Goal: Task Accomplishment & Management: Complete application form

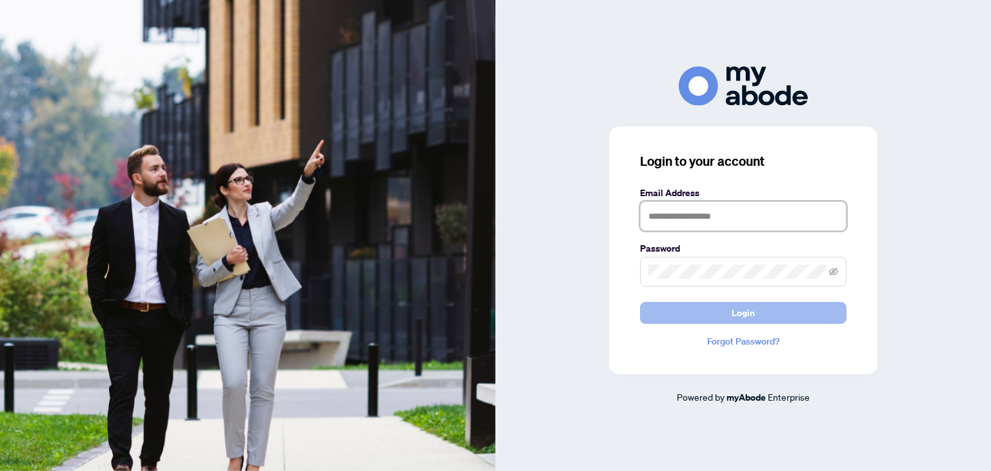
type input "**********"
click at [748, 307] on span "Login" at bounding box center [743, 313] width 23 height 21
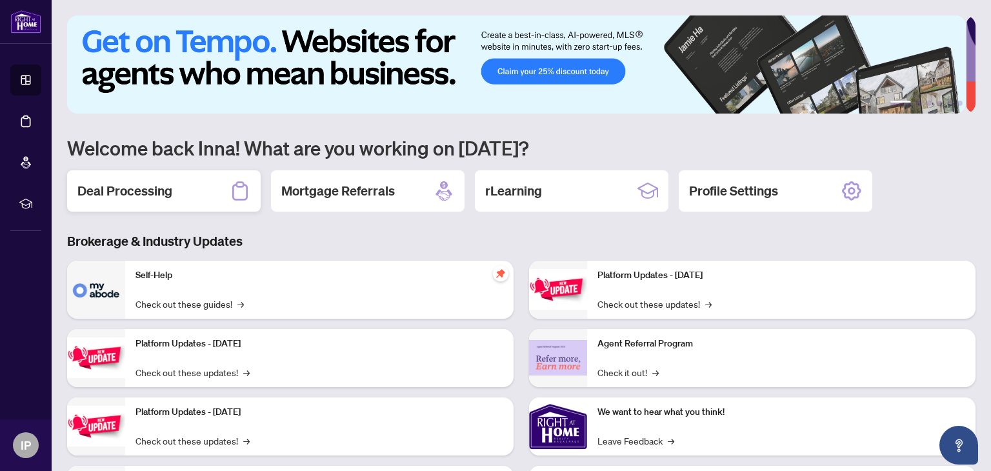
click at [146, 192] on h2 "Deal Processing" at bounding box center [124, 191] width 95 height 18
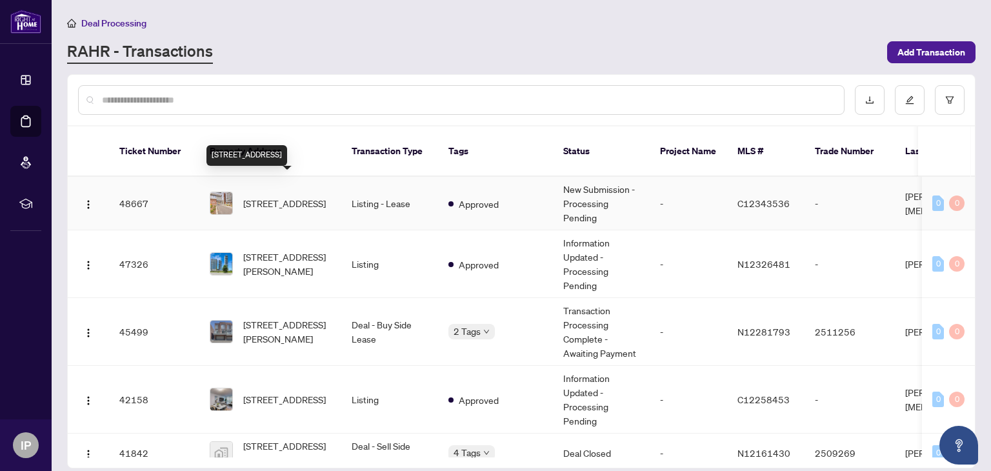
click at [284, 196] on span "[STREET_ADDRESS]" at bounding box center [284, 203] width 83 height 14
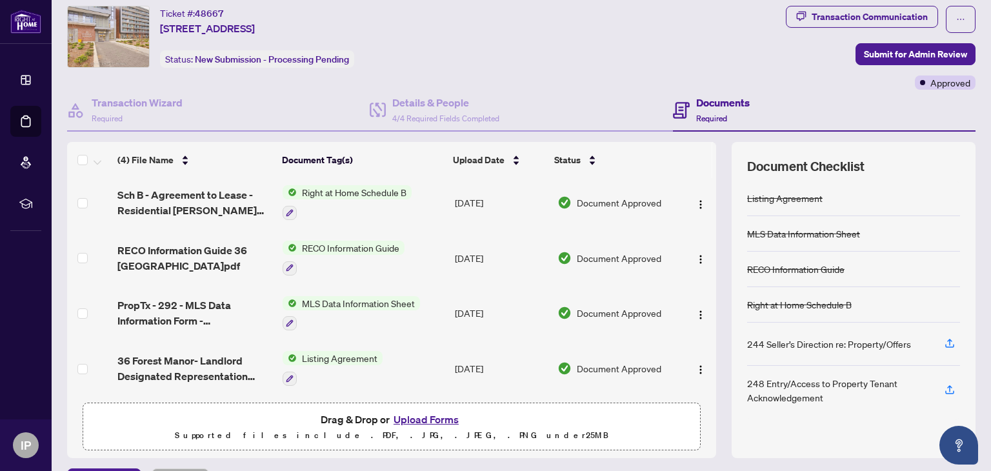
scroll to position [65, 0]
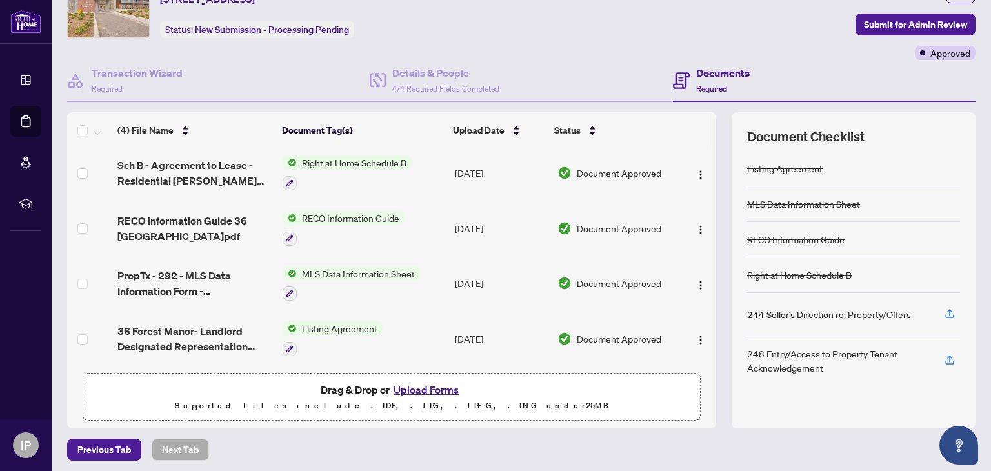
click at [408, 386] on button "Upload Forms" at bounding box center [426, 389] width 73 height 17
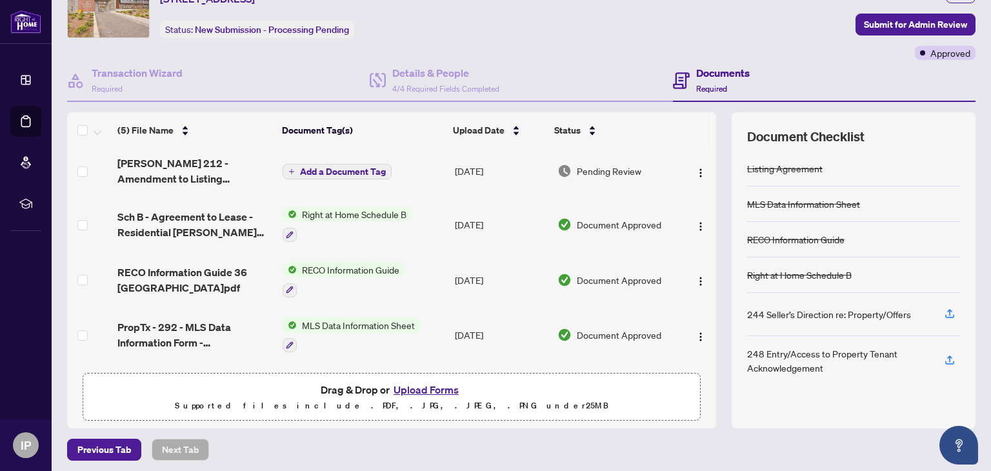
click at [324, 172] on span "Add a Document Tag" at bounding box center [343, 171] width 86 height 9
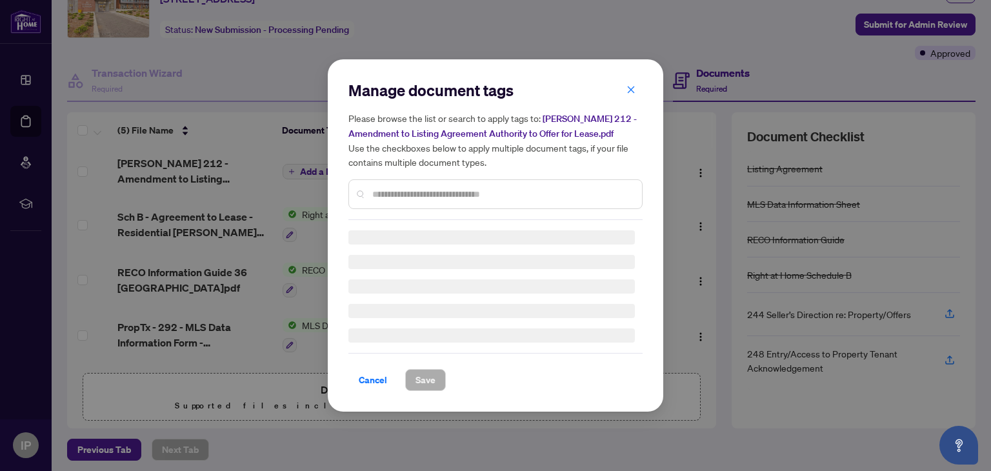
click at [379, 195] on input "text" at bounding box center [501, 194] width 259 height 14
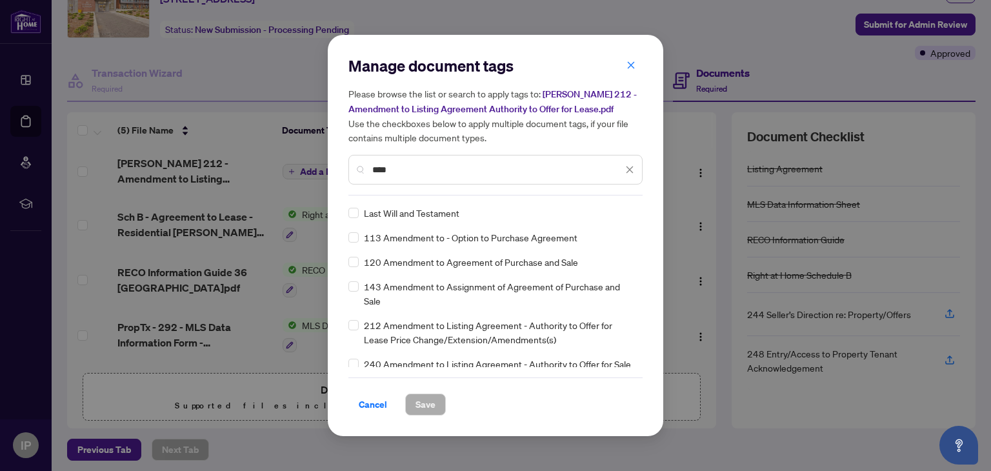
type input "****"
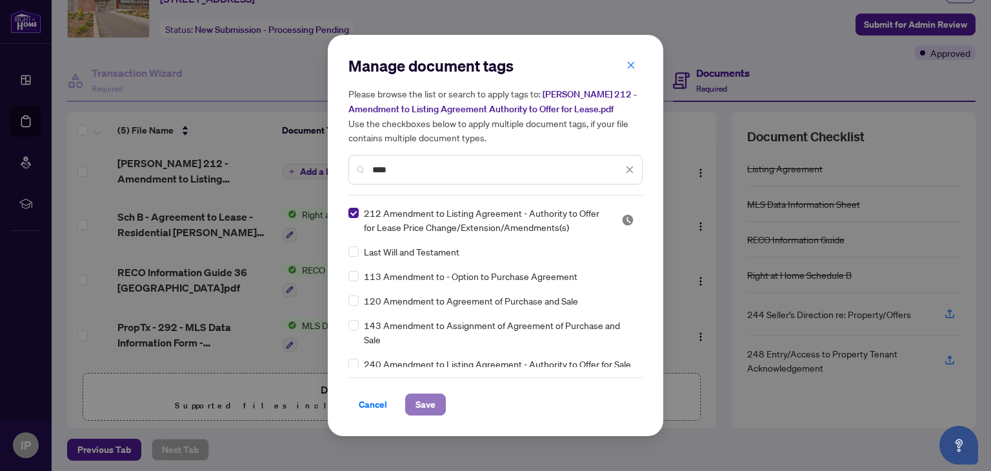
click at [429, 406] on span "Save" at bounding box center [426, 404] width 20 height 21
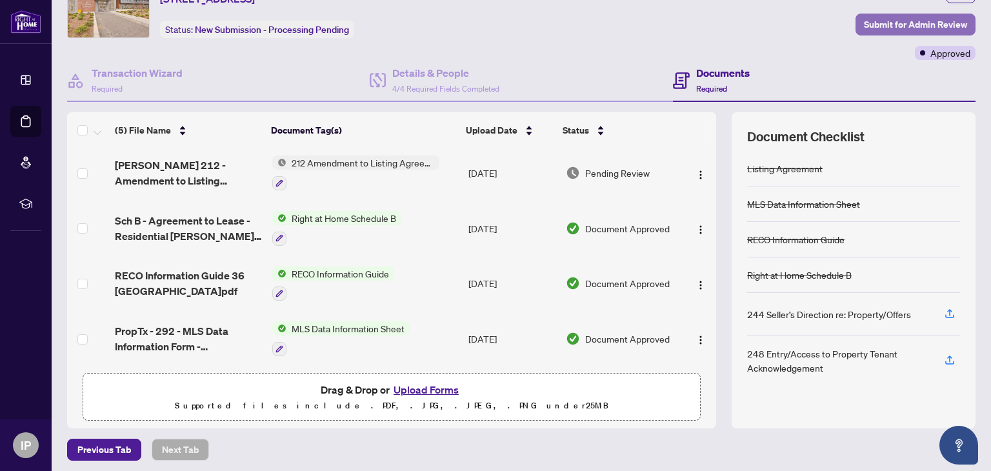
click at [903, 22] on span "Submit for Admin Review" at bounding box center [915, 24] width 103 height 21
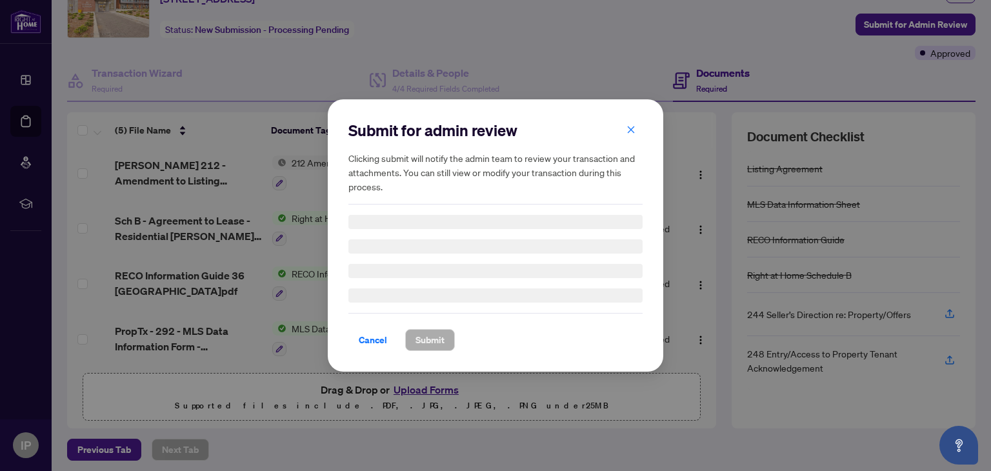
click at [919, 26] on div "Submit for admin review Clicking submit will notify the admin team to review yo…" at bounding box center [495, 235] width 991 height 471
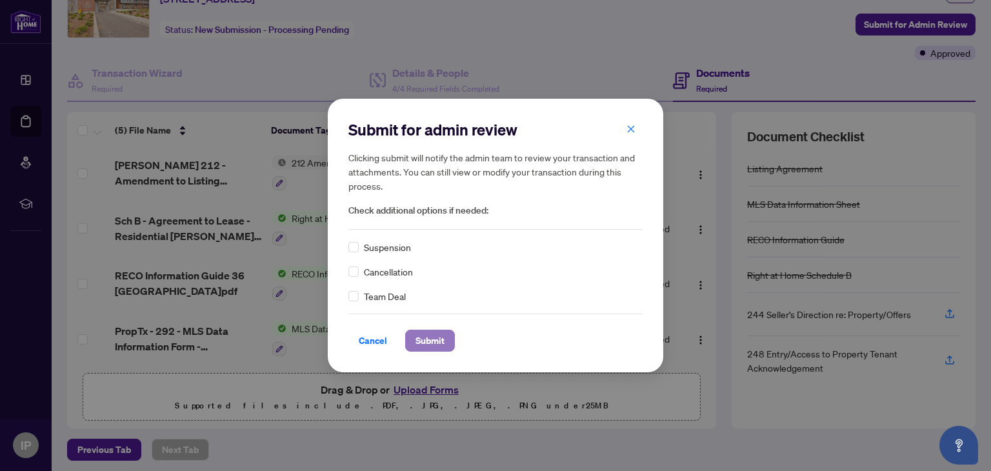
click at [430, 339] on span "Submit" at bounding box center [430, 340] width 29 height 21
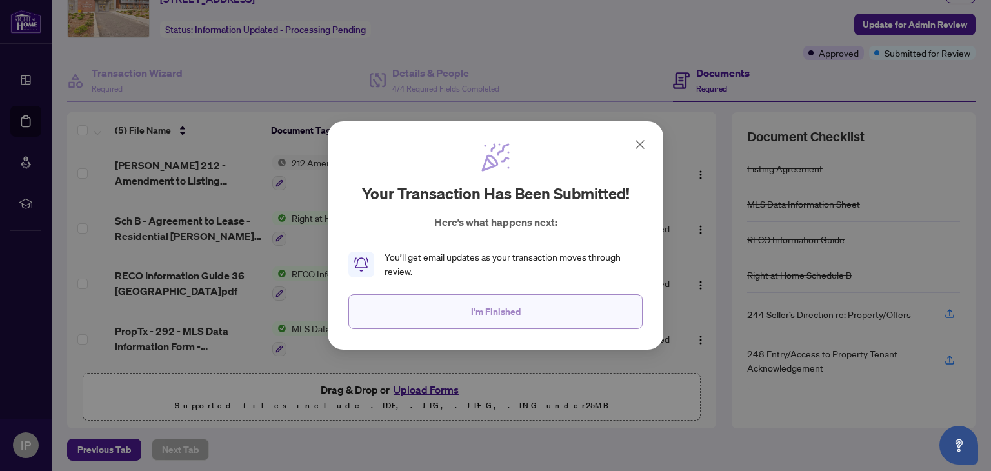
click at [499, 313] on span "I'm Finished" at bounding box center [496, 311] width 50 height 21
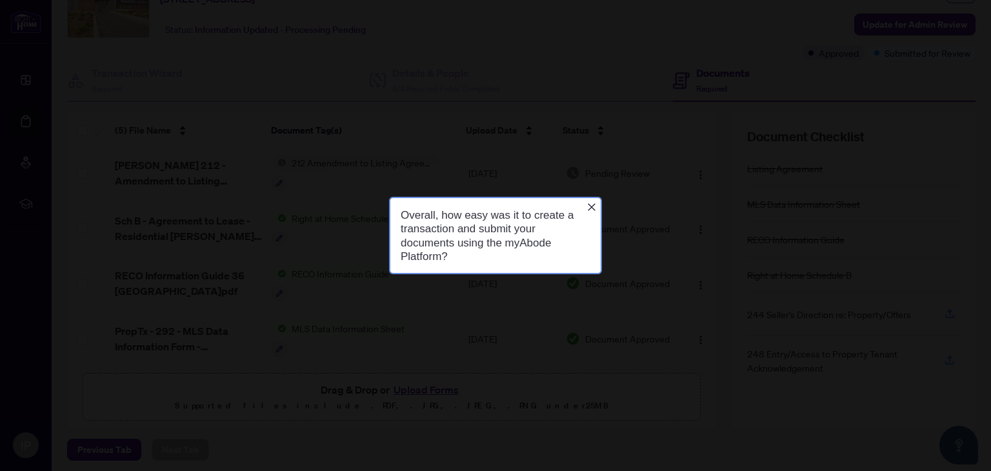
scroll to position [0, 0]
